Goal: Navigation & Orientation: Find specific page/section

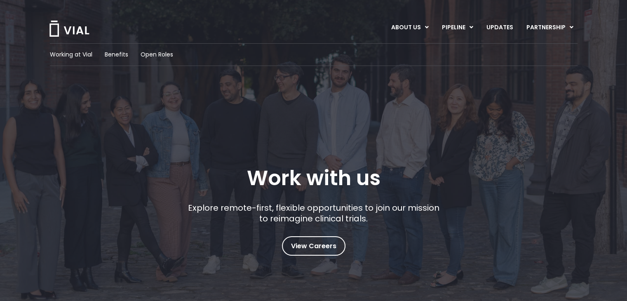
click at [75, 32] on img at bounding box center [69, 29] width 41 height 16
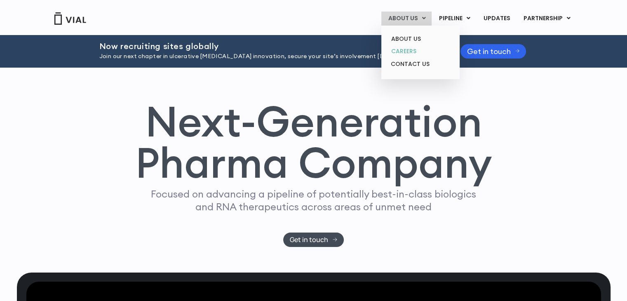
click at [417, 49] on link "CAREERS" at bounding box center [420, 51] width 72 height 13
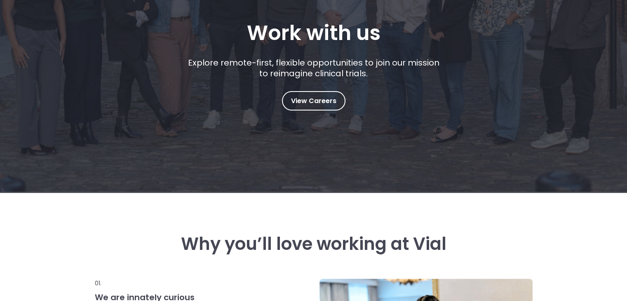
scroll to position [144, 0]
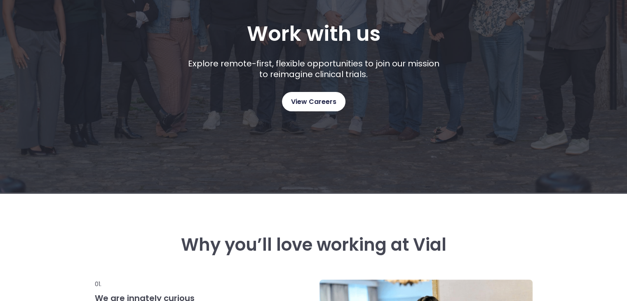
click at [328, 95] on link "View Careers" at bounding box center [313, 101] width 63 height 19
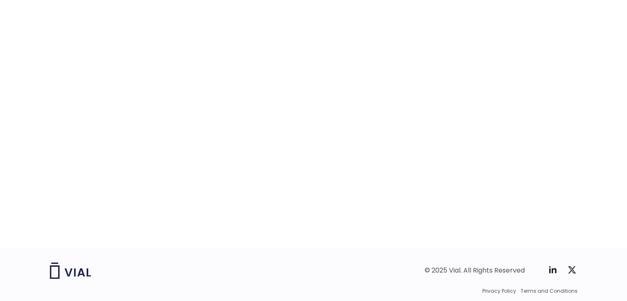
scroll to position [1289, 0]
